Goal: Use online tool/utility

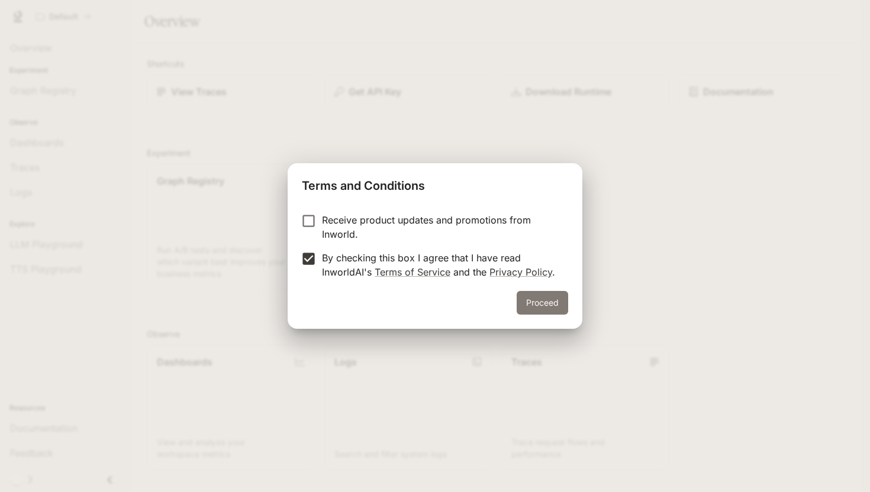
click at [534, 299] on button "Proceed" at bounding box center [542, 303] width 51 height 24
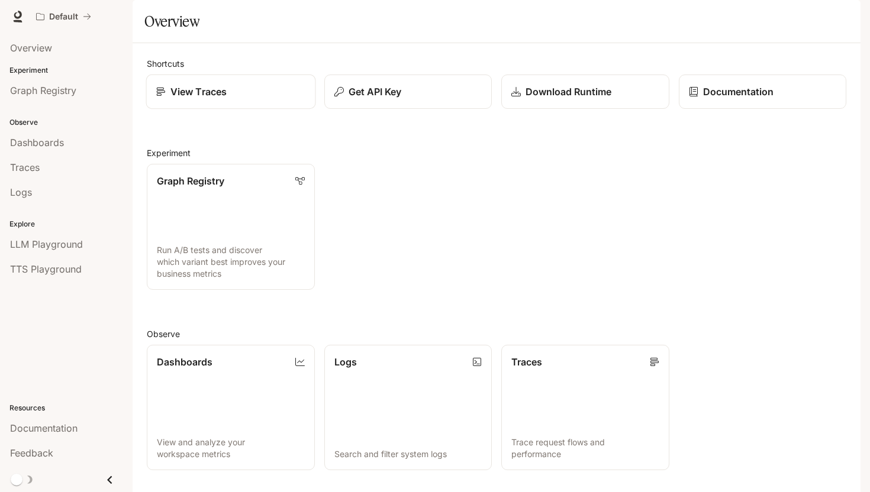
click at [172, 109] on link "View Traces" at bounding box center [230, 92] width 169 height 35
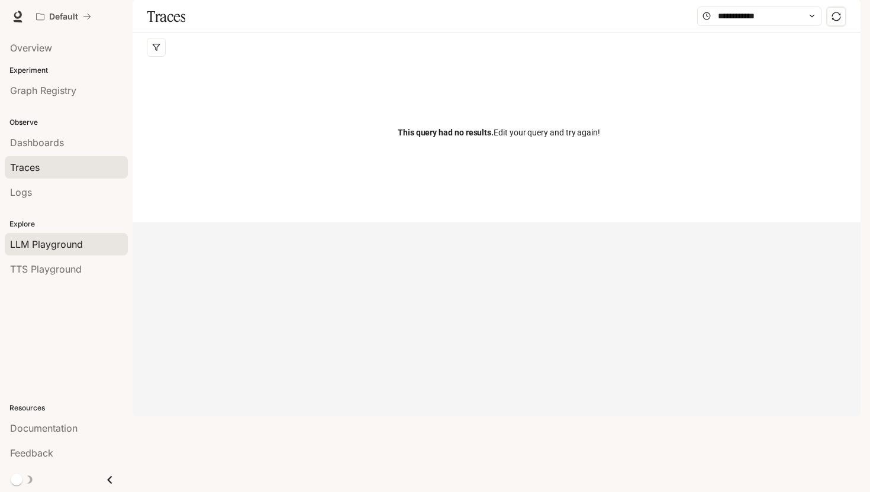
click at [66, 243] on span "LLM Playground" at bounding box center [46, 244] width 73 height 14
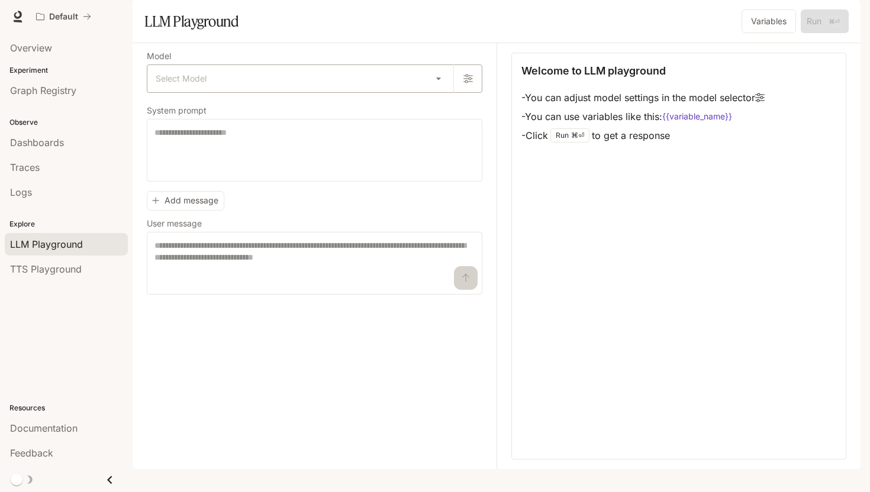
click at [430, 118] on body "Skip to main content Default Documentation Documentation Portal Overview Experi…" at bounding box center [435, 246] width 870 height 492
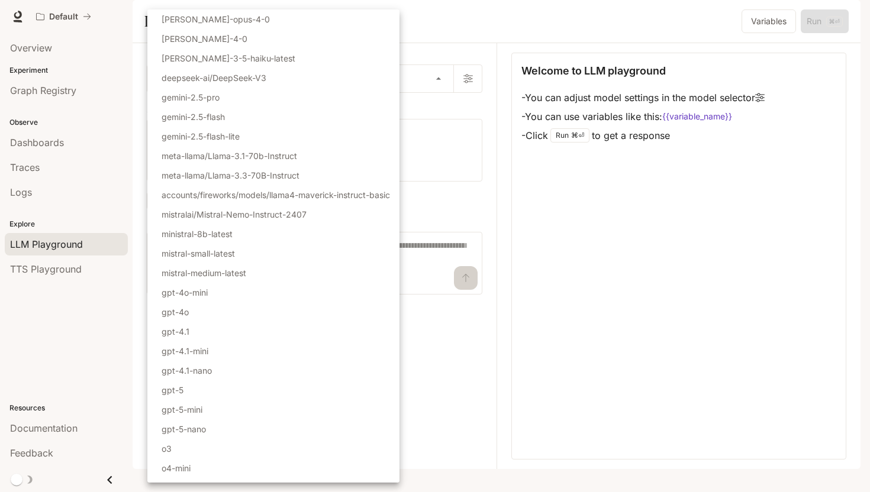
click at [442, 118] on div at bounding box center [435, 246] width 870 height 492
